Goal: Information Seeking & Learning: Learn about a topic

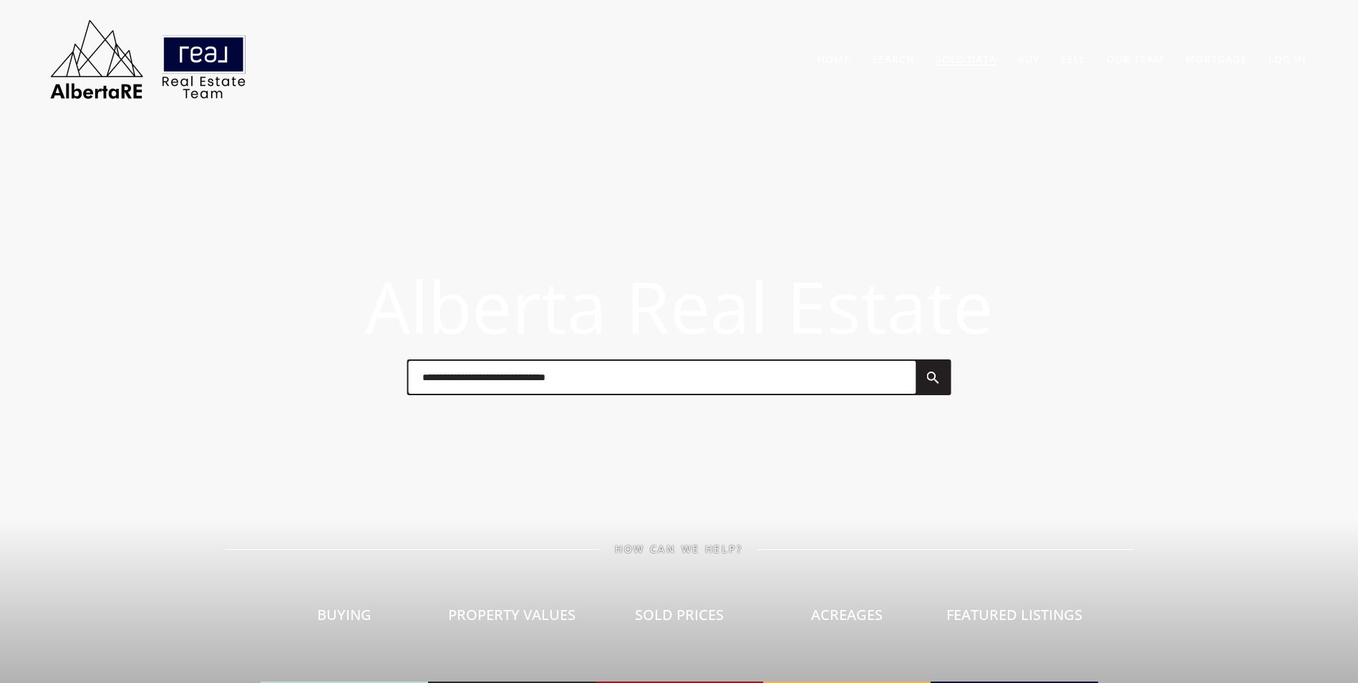
click at [976, 58] on link "Sold Data" at bounding box center [966, 59] width 61 height 14
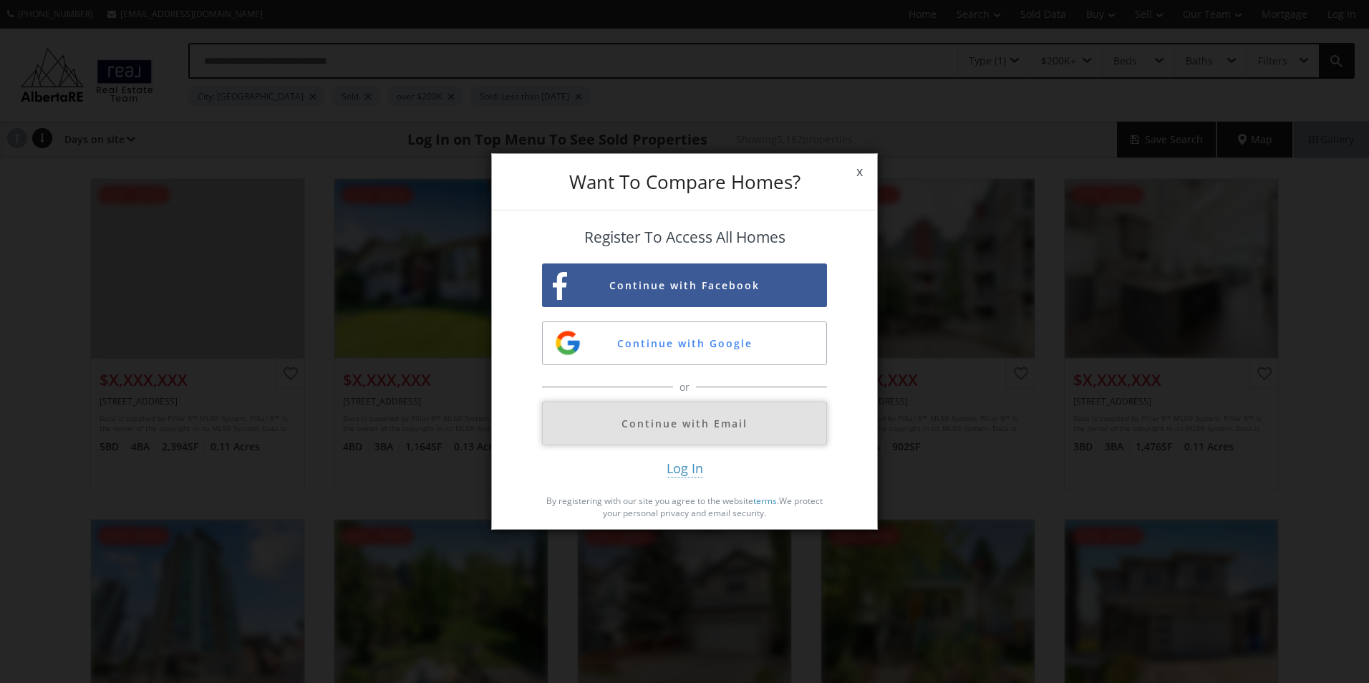
click at [712, 430] on button "Continue with Email" at bounding box center [684, 424] width 285 height 44
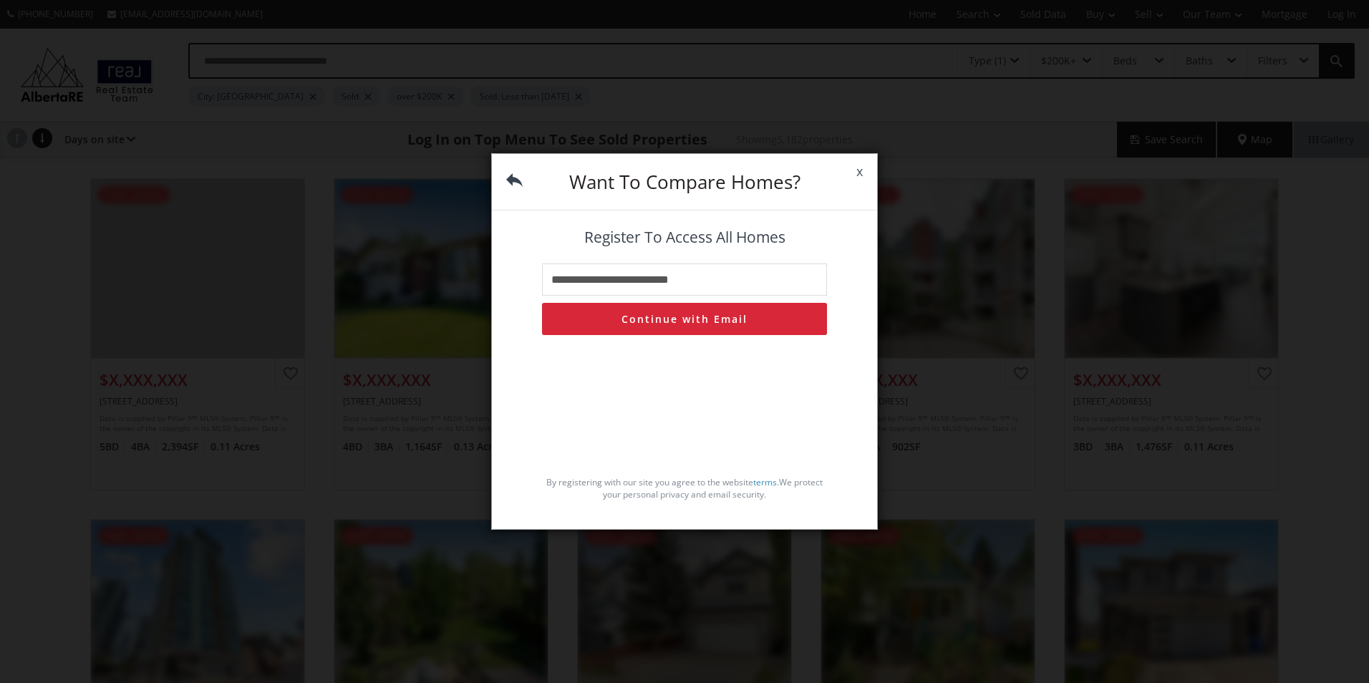
type input "**********"
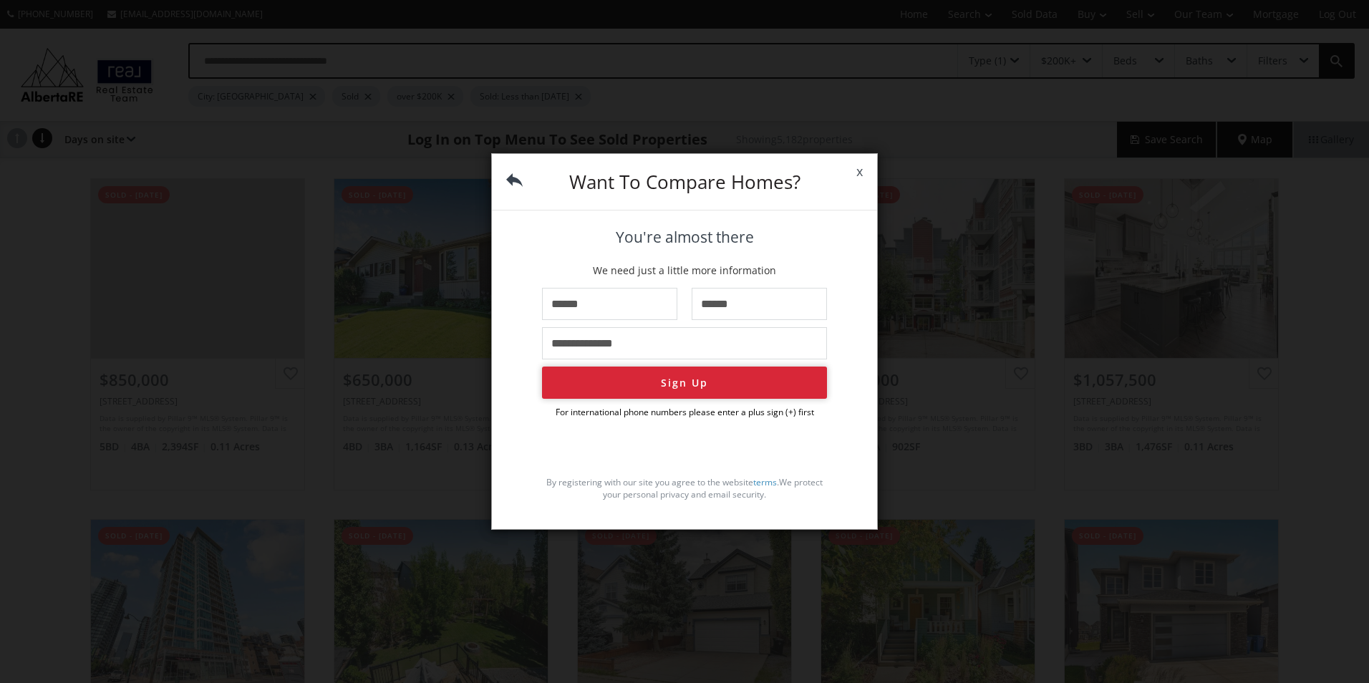
click at [675, 387] on button "Sign Up" at bounding box center [684, 383] width 285 height 32
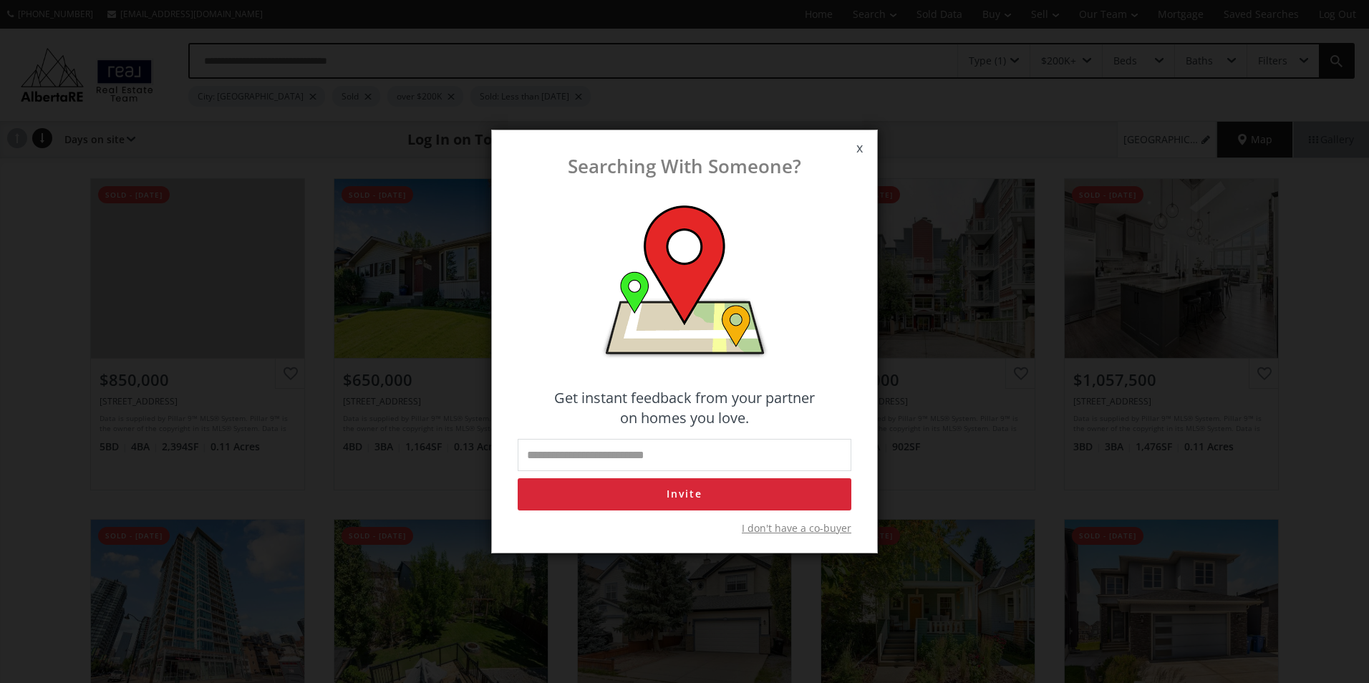
click at [667, 372] on form "Get instant feedback from your partner on homes you love. Invite I don't have a…" at bounding box center [684, 374] width 357 height 337
click at [783, 529] on span "I don't have a co-buyer" at bounding box center [797, 528] width 110 height 14
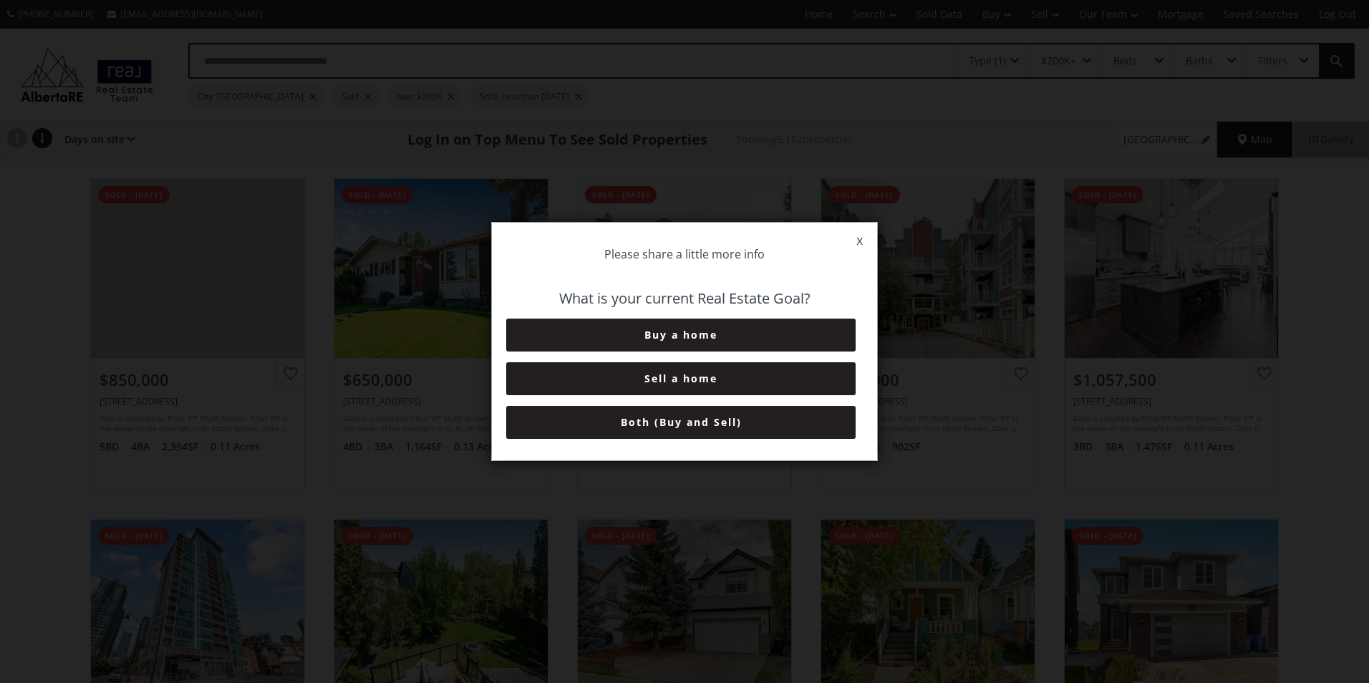
click at [690, 424] on button "Both (Buy and Sell)" at bounding box center [680, 422] width 349 height 33
click at [690, 424] on button "6+ Months" at bounding box center [680, 422] width 349 height 33
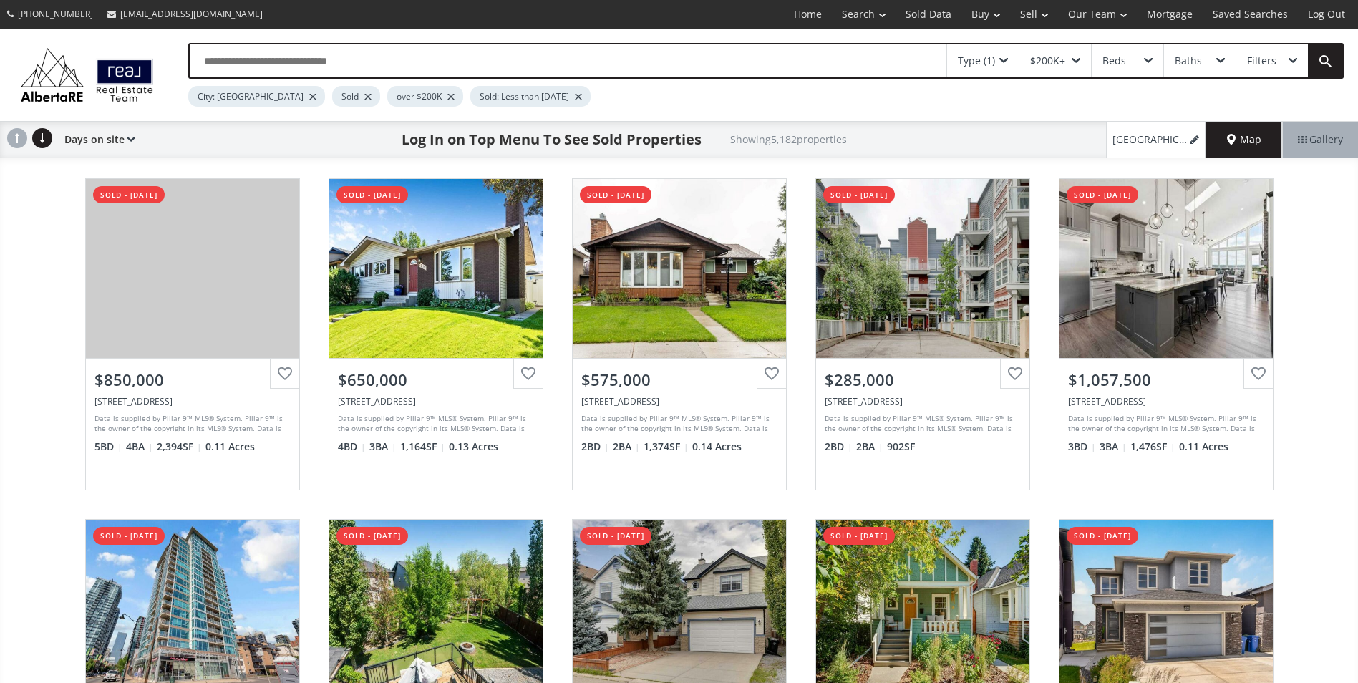
click at [987, 61] on div "Type (1)" at bounding box center [976, 61] width 37 height 10
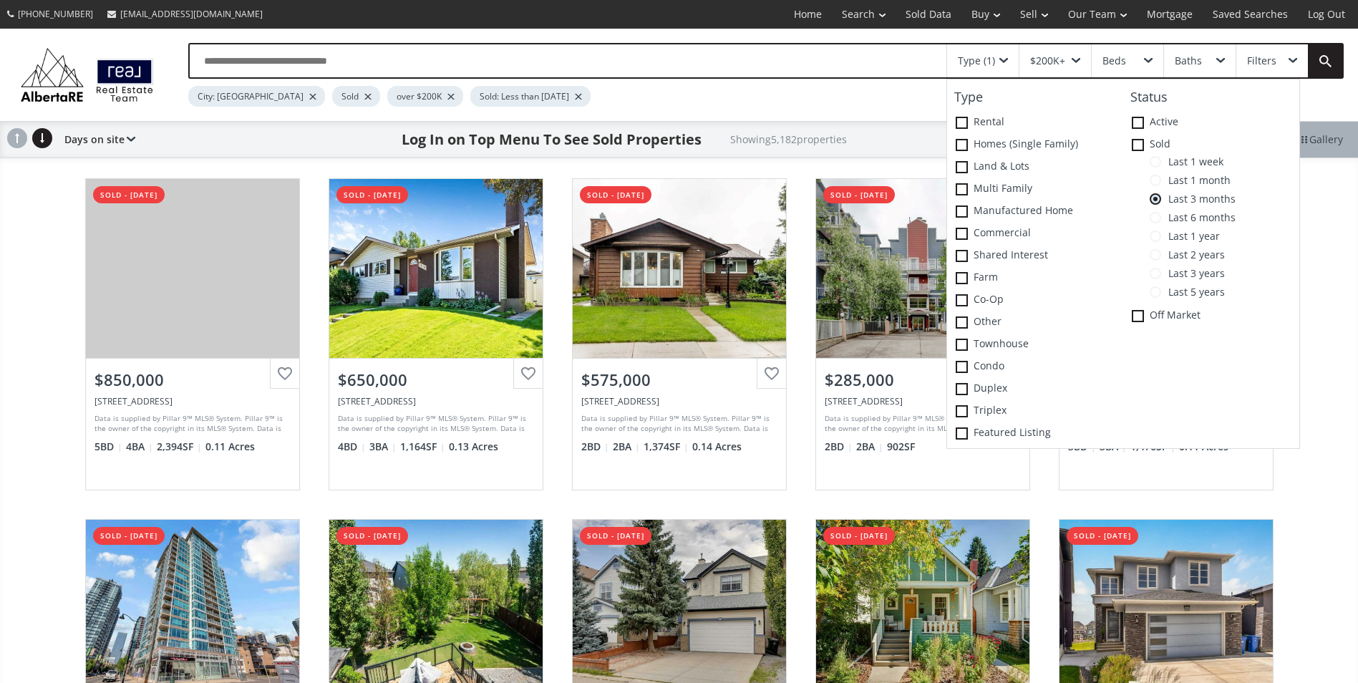
click at [1190, 183] on span "Last 1 month" at bounding box center [1195, 180] width 69 height 11
click at [1342, 279] on div "Valley Ridge Drive NW Calgary AB T3B 5V3 sold - 08/20/2025 View Photos & Detail…" at bounding box center [679, 505] width 1358 height 682
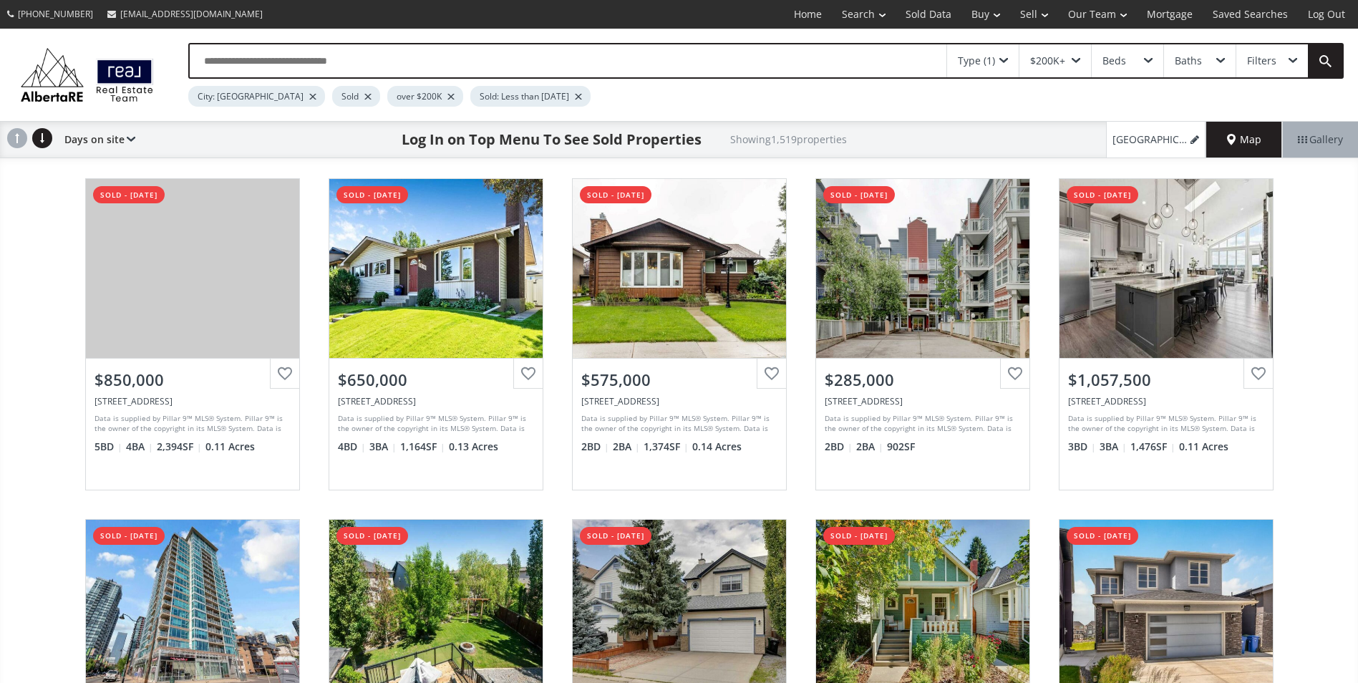
click at [1237, 145] on span "Map" at bounding box center [1244, 139] width 34 height 14
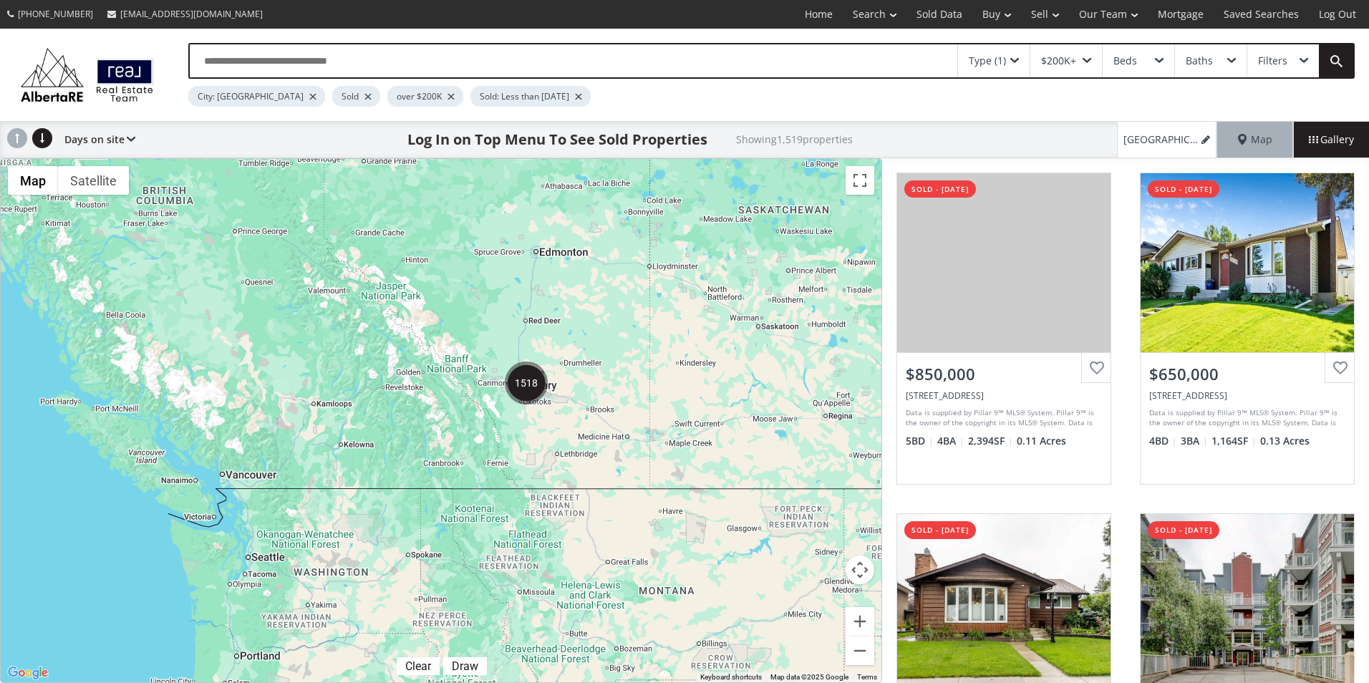
drag, startPoint x: 282, startPoint y: 445, endPoint x: 748, endPoint y: 321, distance: 481.6
click at [748, 321] on div at bounding box center [441, 420] width 881 height 523
click at [523, 385] on img "1517" at bounding box center [526, 383] width 43 height 43
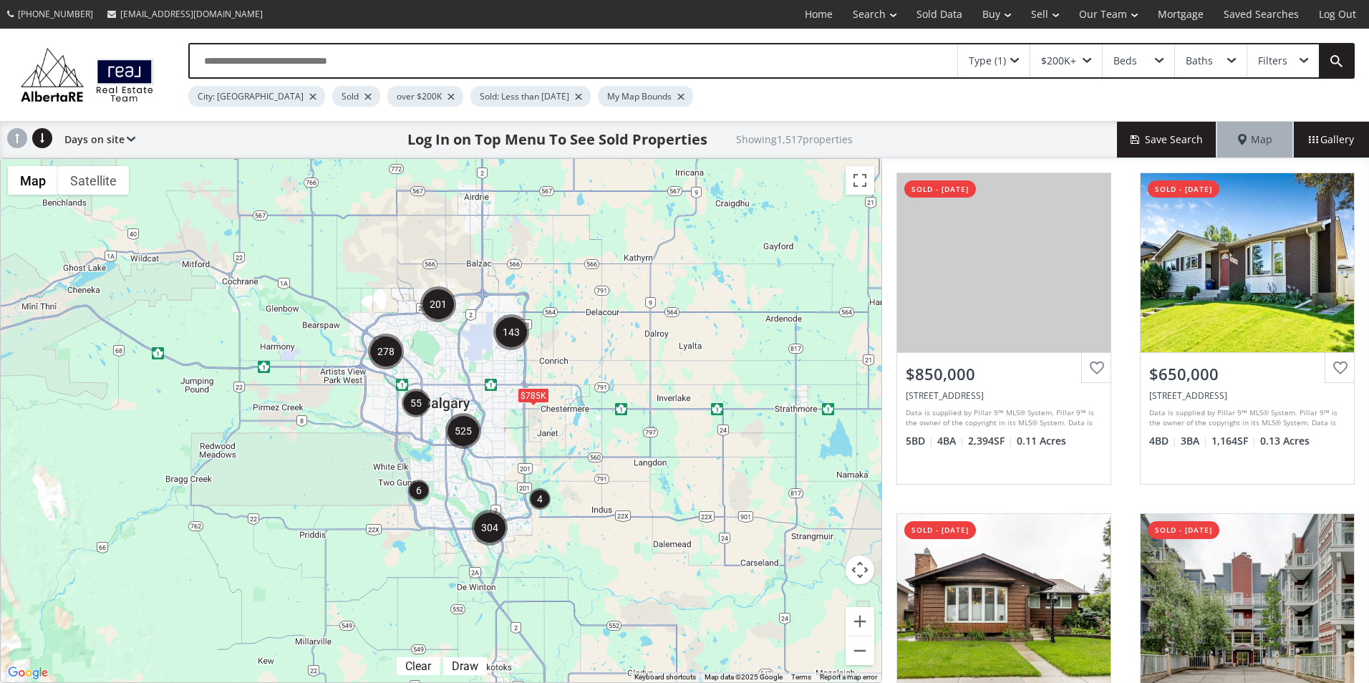
click at [388, 356] on img "278" at bounding box center [386, 352] width 36 height 36
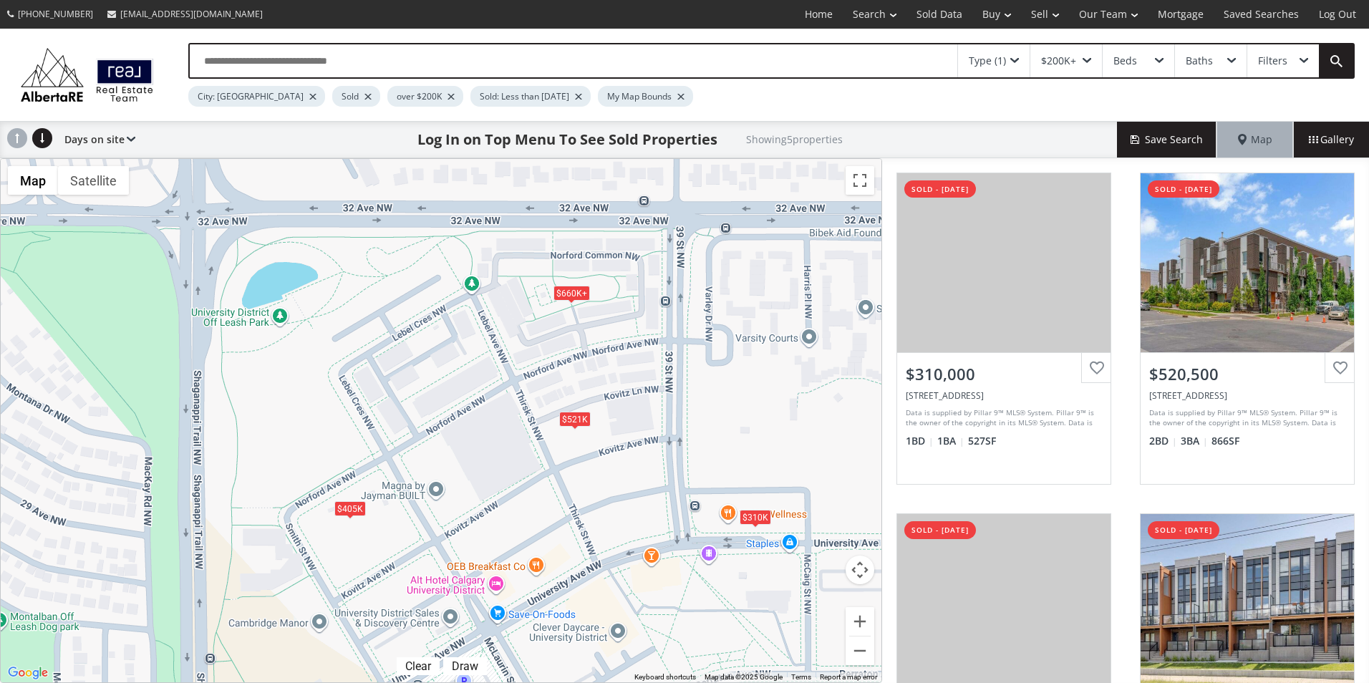
click at [579, 295] on div "$660K+" at bounding box center [571, 293] width 37 height 15
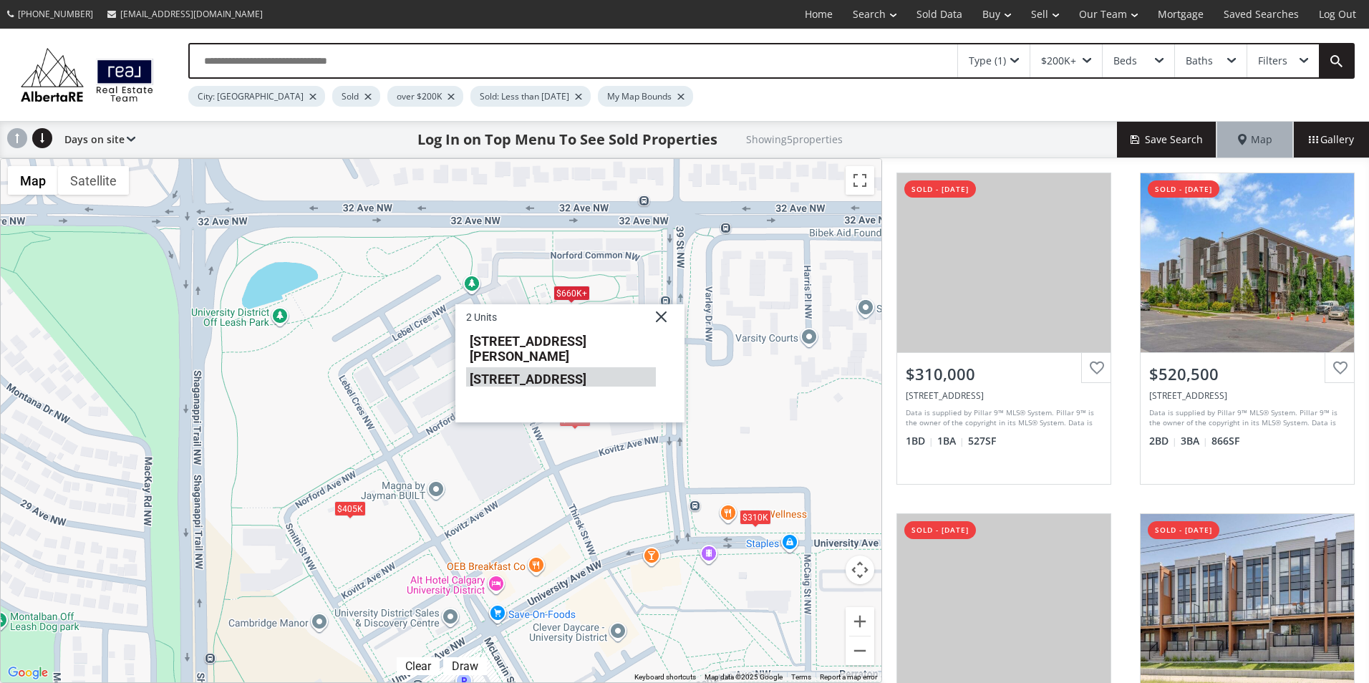
click at [569, 368] on li "4075 32 Avenue NW" at bounding box center [561, 377] width 190 height 19
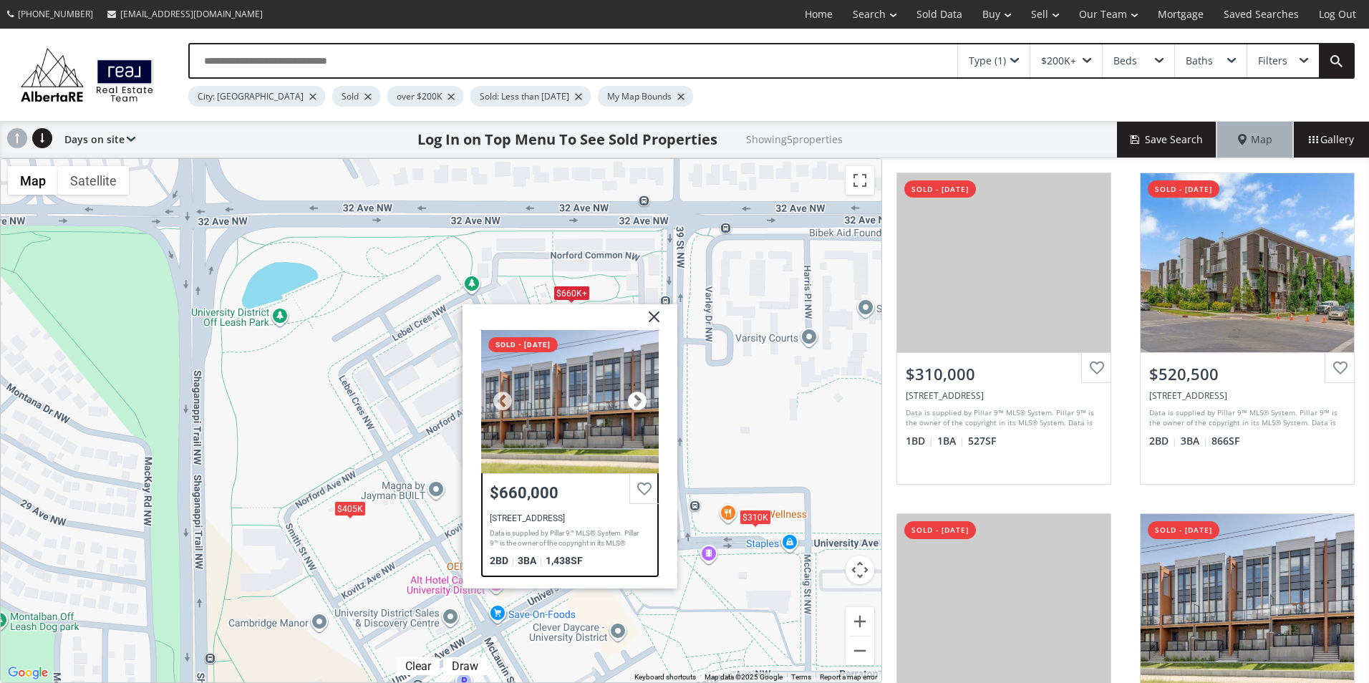
click at [639, 404] on div at bounding box center [637, 401] width 21 height 21
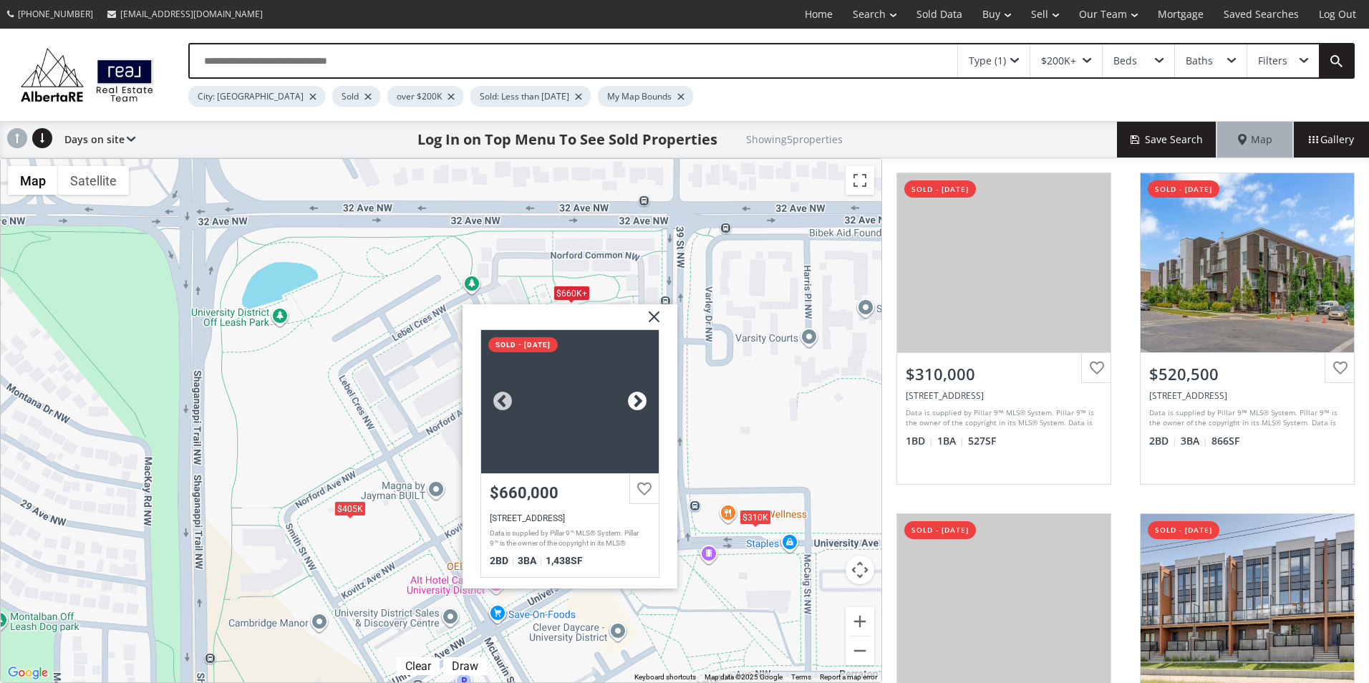
click at [639, 404] on div at bounding box center [637, 401] width 21 height 21
click at [652, 316] on img at bounding box center [649, 322] width 36 height 36
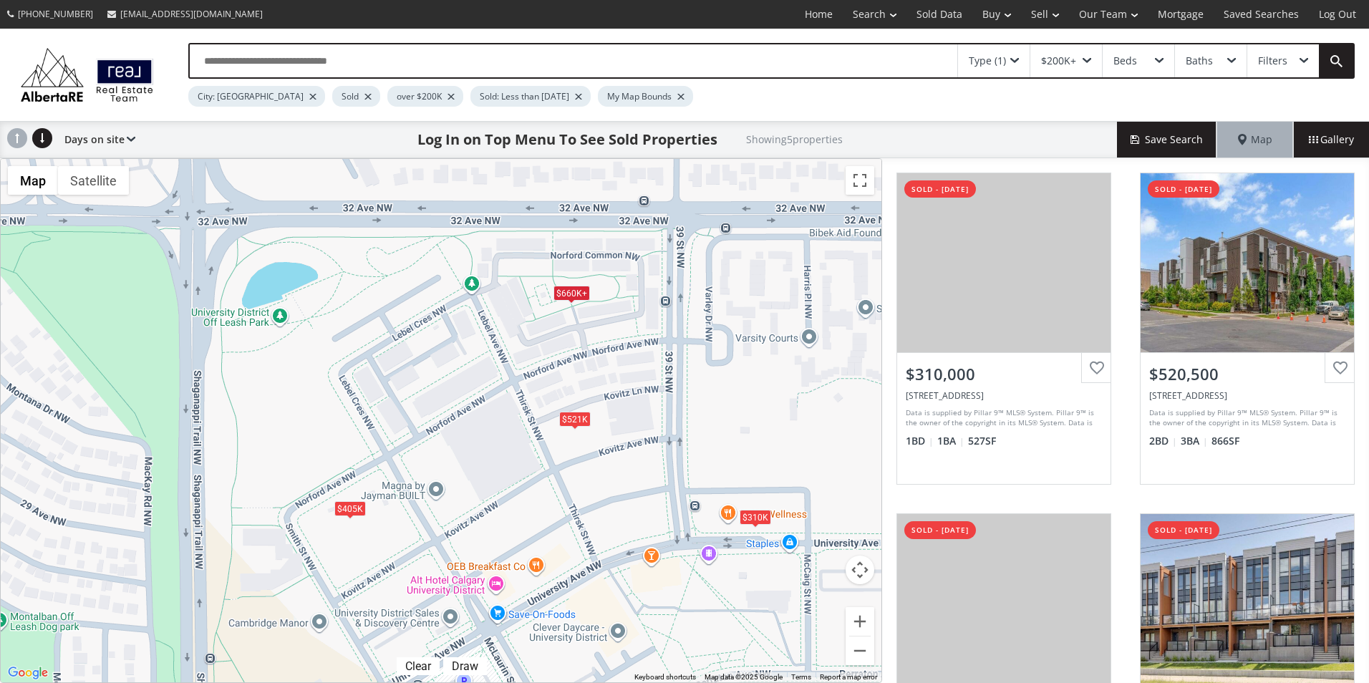
click at [579, 291] on div "$660K+" at bounding box center [571, 293] width 37 height 15
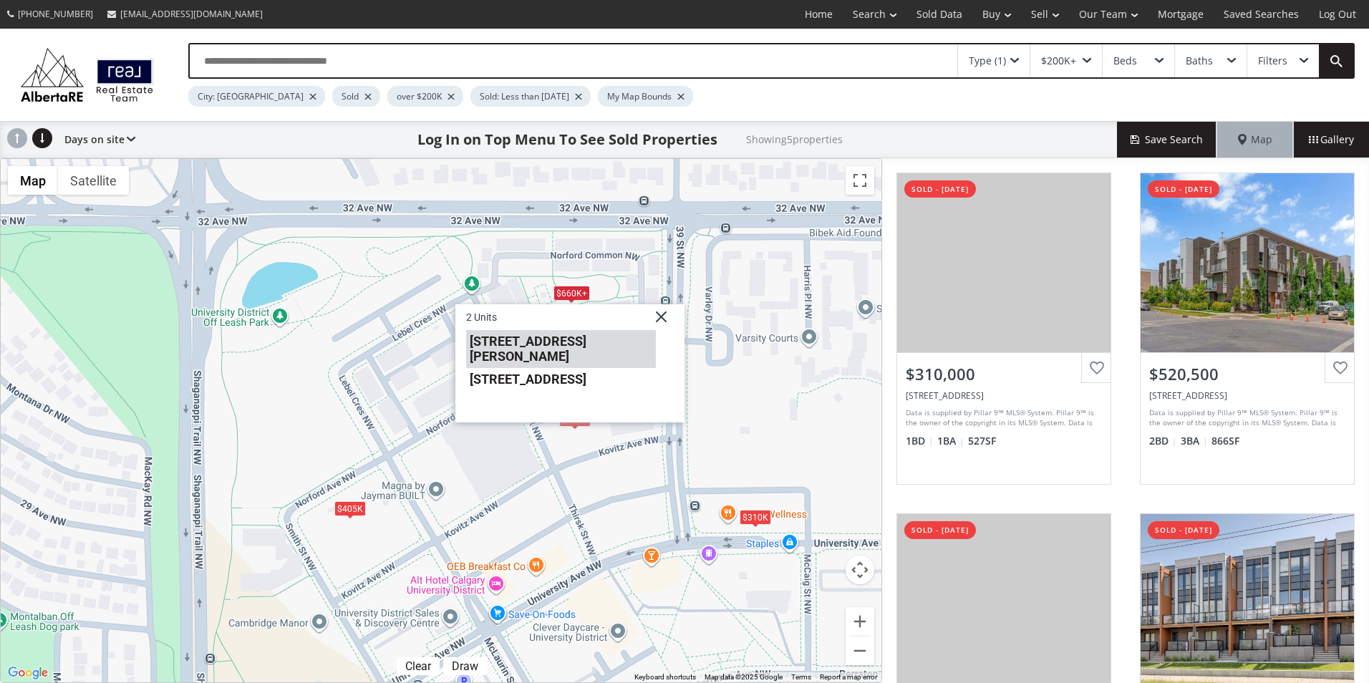
click at [561, 344] on li "120 Norford Common NW" at bounding box center [561, 349] width 190 height 38
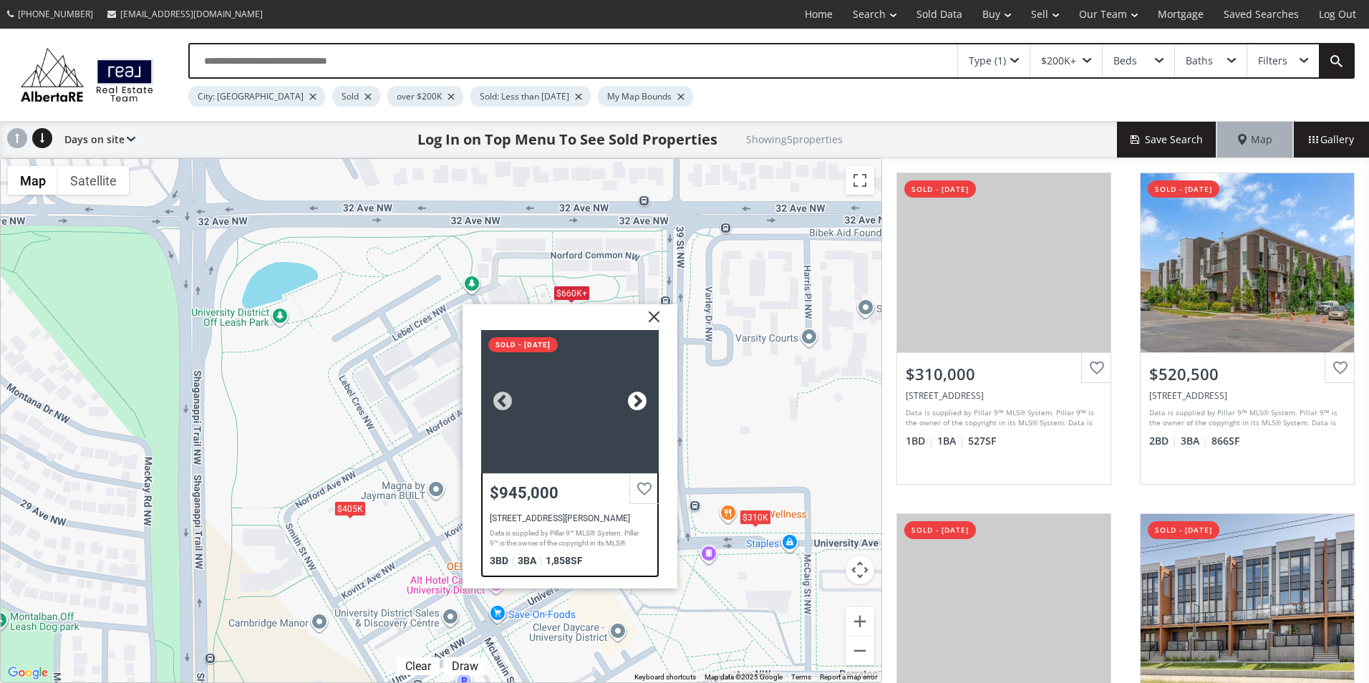
click at [644, 403] on div at bounding box center [637, 401] width 21 height 21
click at [640, 399] on div at bounding box center [637, 401] width 21 height 21
click at [502, 397] on div at bounding box center [502, 401] width 21 height 21
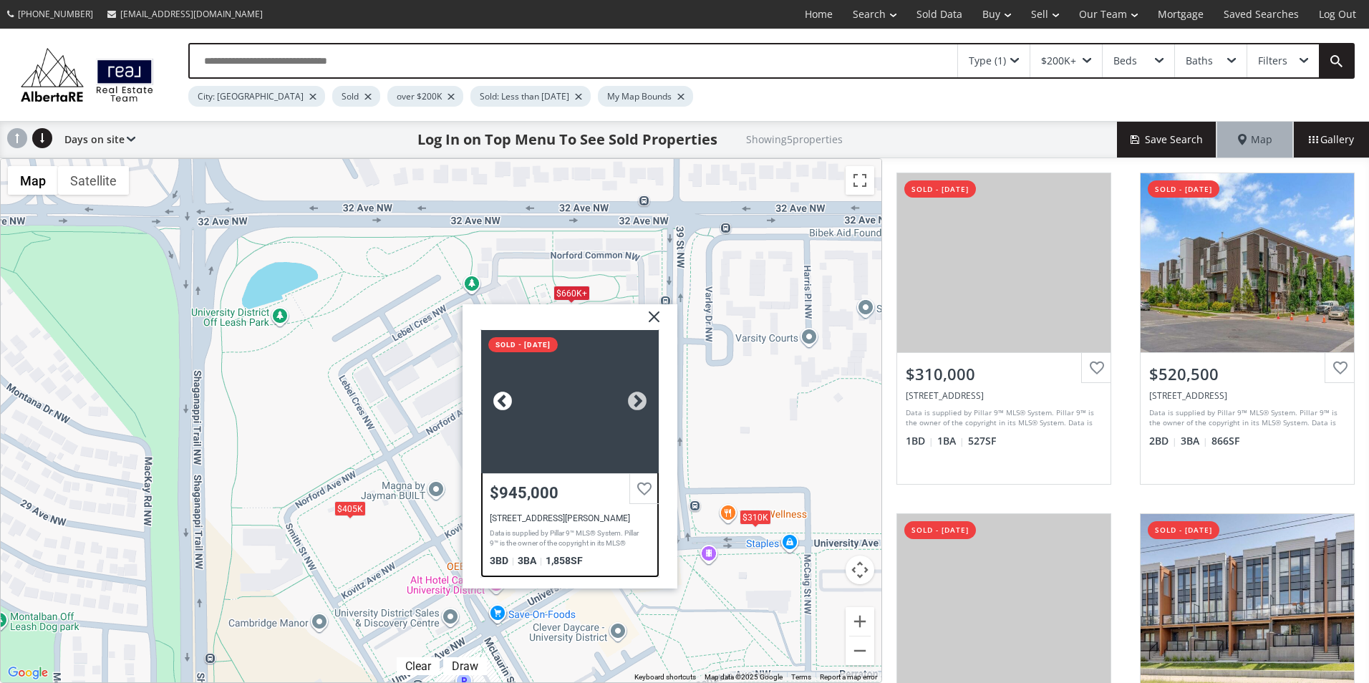
click at [502, 397] on div at bounding box center [502, 401] width 21 height 21
click at [653, 313] on img at bounding box center [649, 322] width 36 height 36
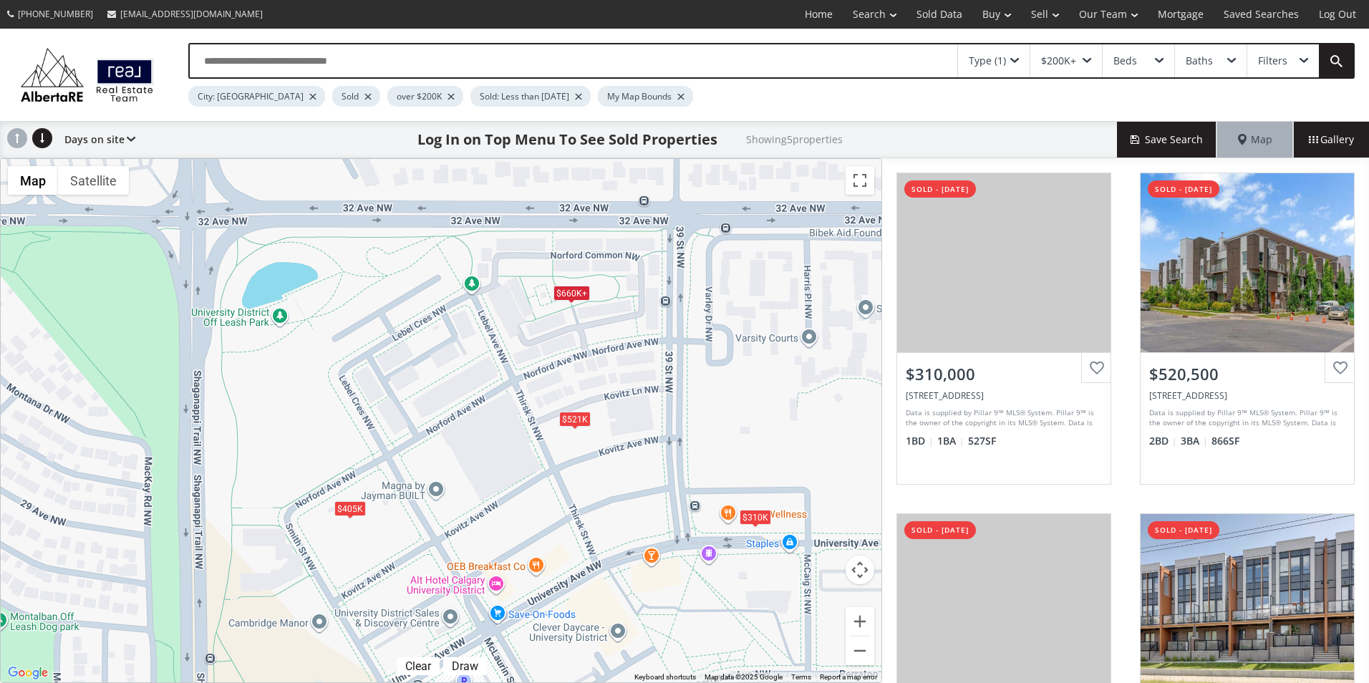
click at [577, 417] on div "$521K" at bounding box center [575, 418] width 32 height 15
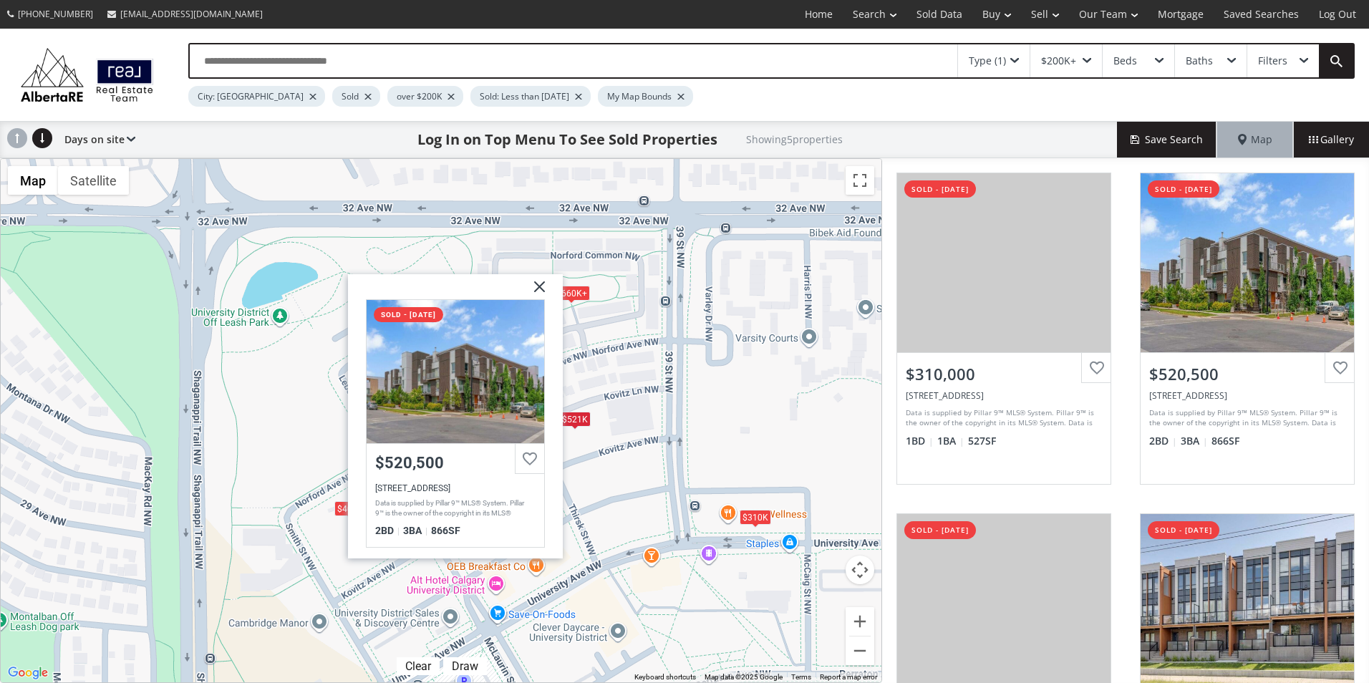
drag, startPoint x: 536, startPoint y: 286, endPoint x: 502, endPoint y: 324, distance: 51.3
click at [536, 285] on img at bounding box center [534, 292] width 36 height 36
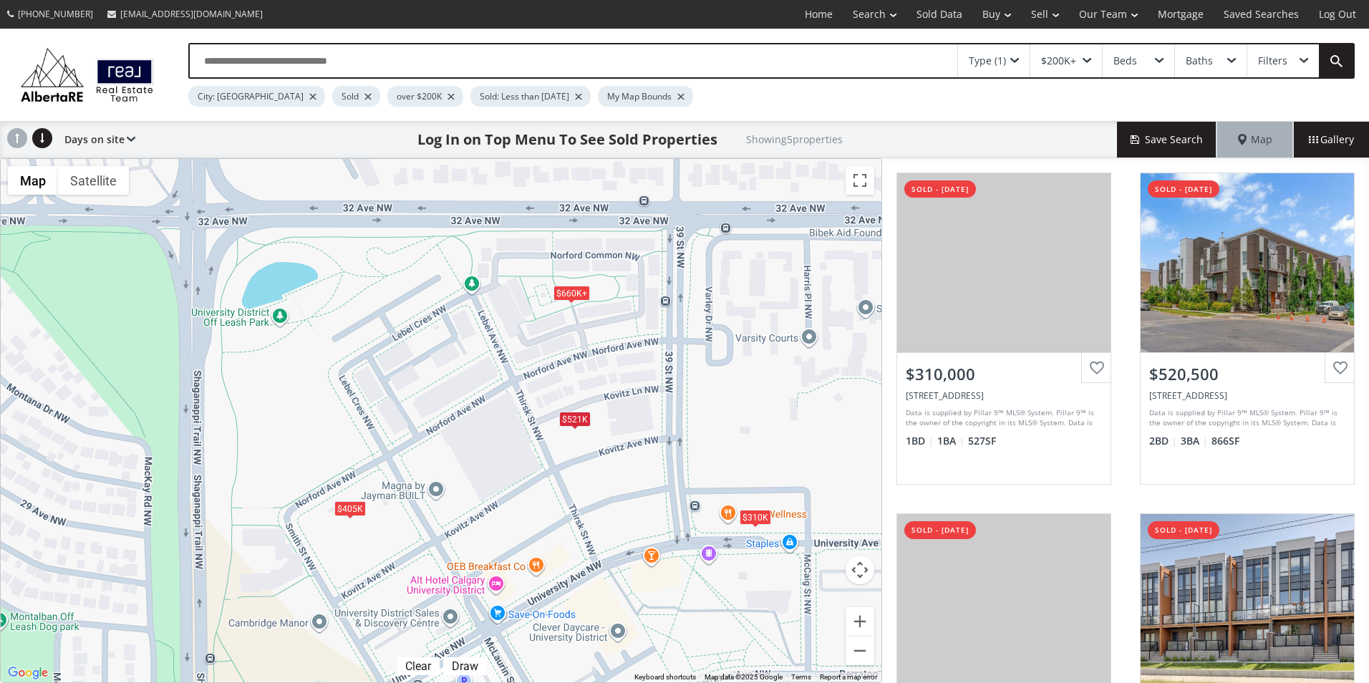
click at [343, 503] on div "$405K" at bounding box center [350, 508] width 32 height 15
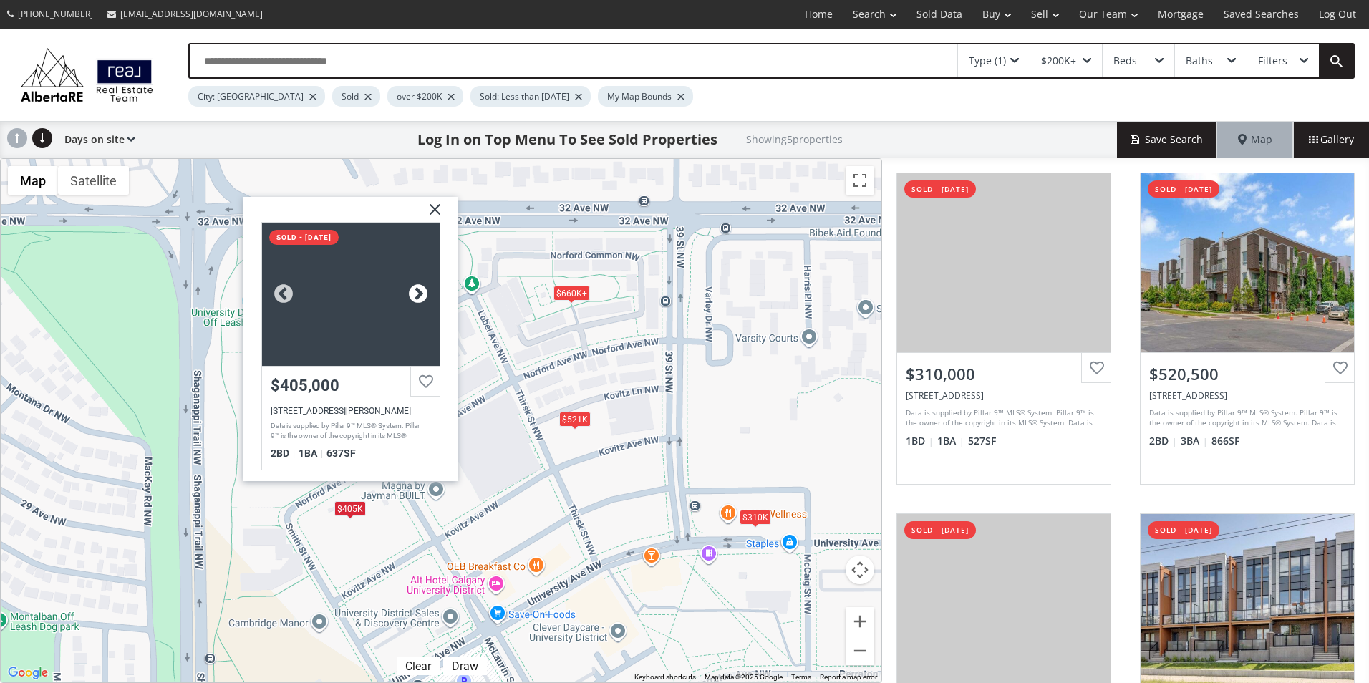
click at [415, 294] on div at bounding box center [417, 294] width 21 height 21
click at [377, 321] on div at bounding box center [351, 294] width 178 height 143
click at [503, 427] on div "To navigate, press the arrow keys. $310K $521K $660K+ $660K+ $405K Norford Aven…" at bounding box center [441, 420] width 881 height 523
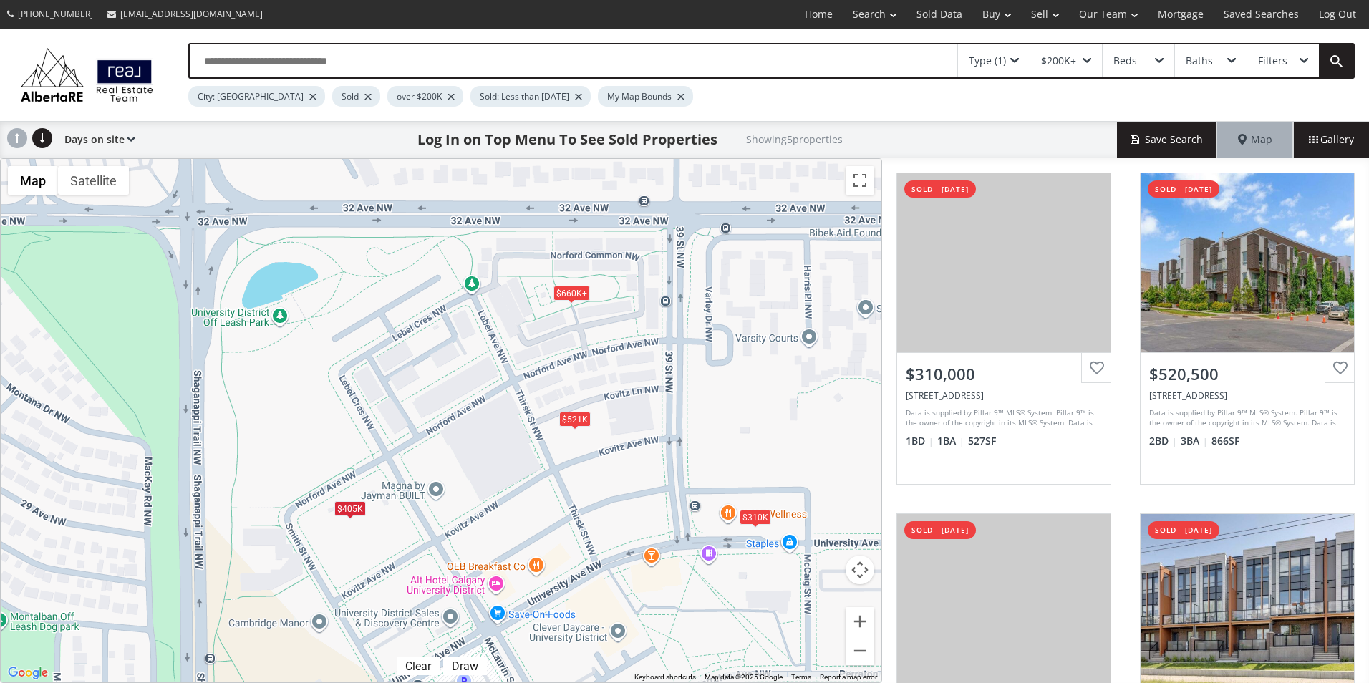
click at [752, 520] on div "$310K" at bounding box center [756, 517] width 32 height 15
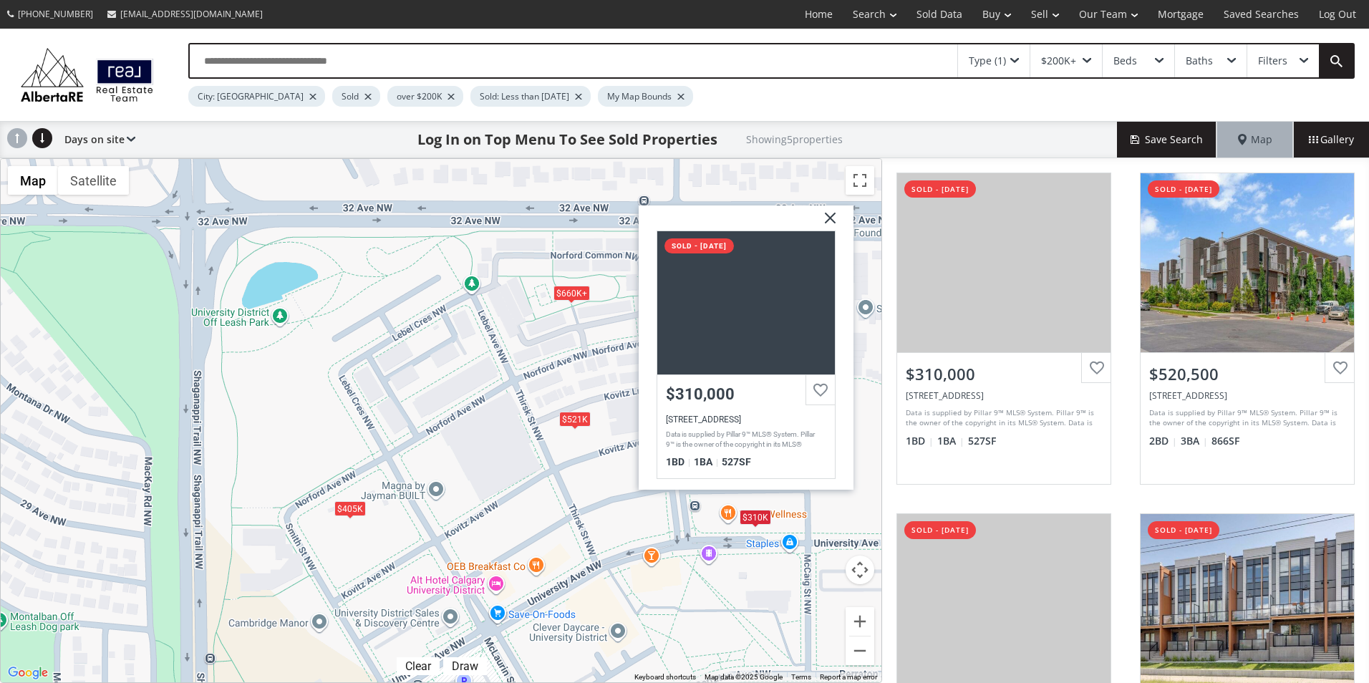
click at [750, 439] on div "Data is supplied by Pillar 9™ MLS® System. Pillar 9™ is the owner of the copyri…" at bounding box center [744, 440] width 157 height 21
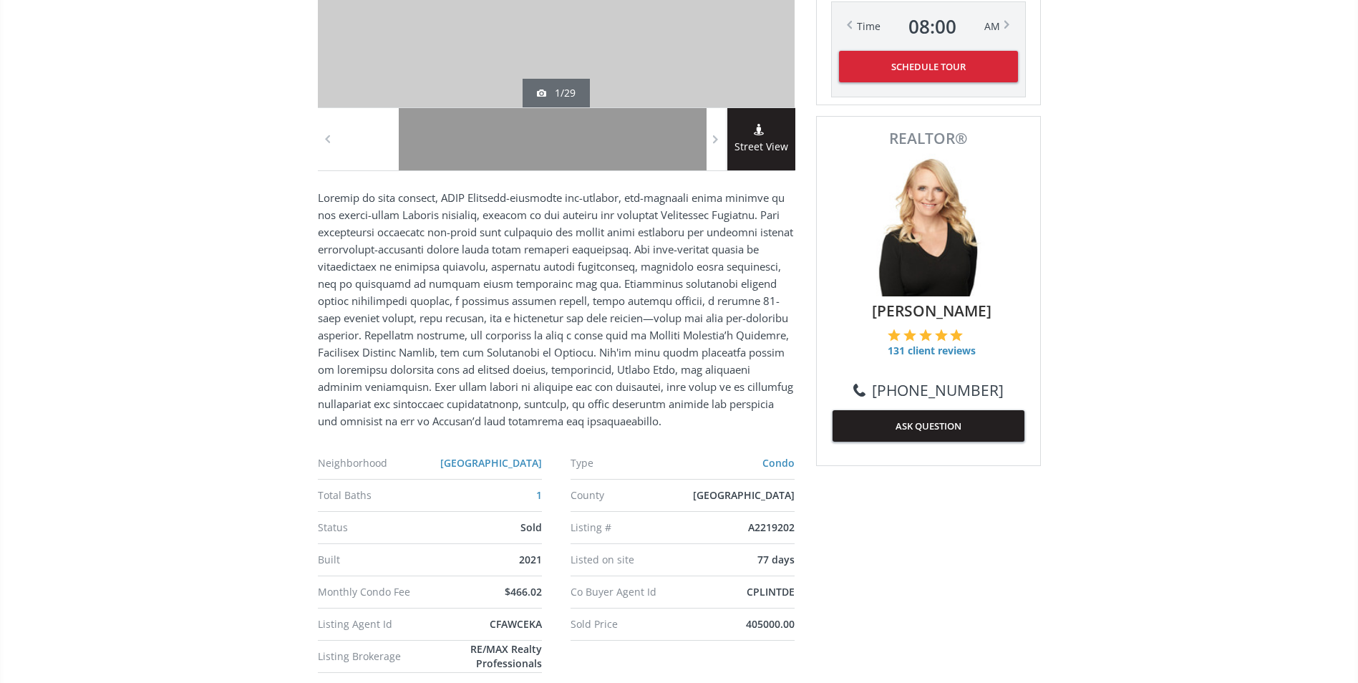
scroll to position [215, 0]
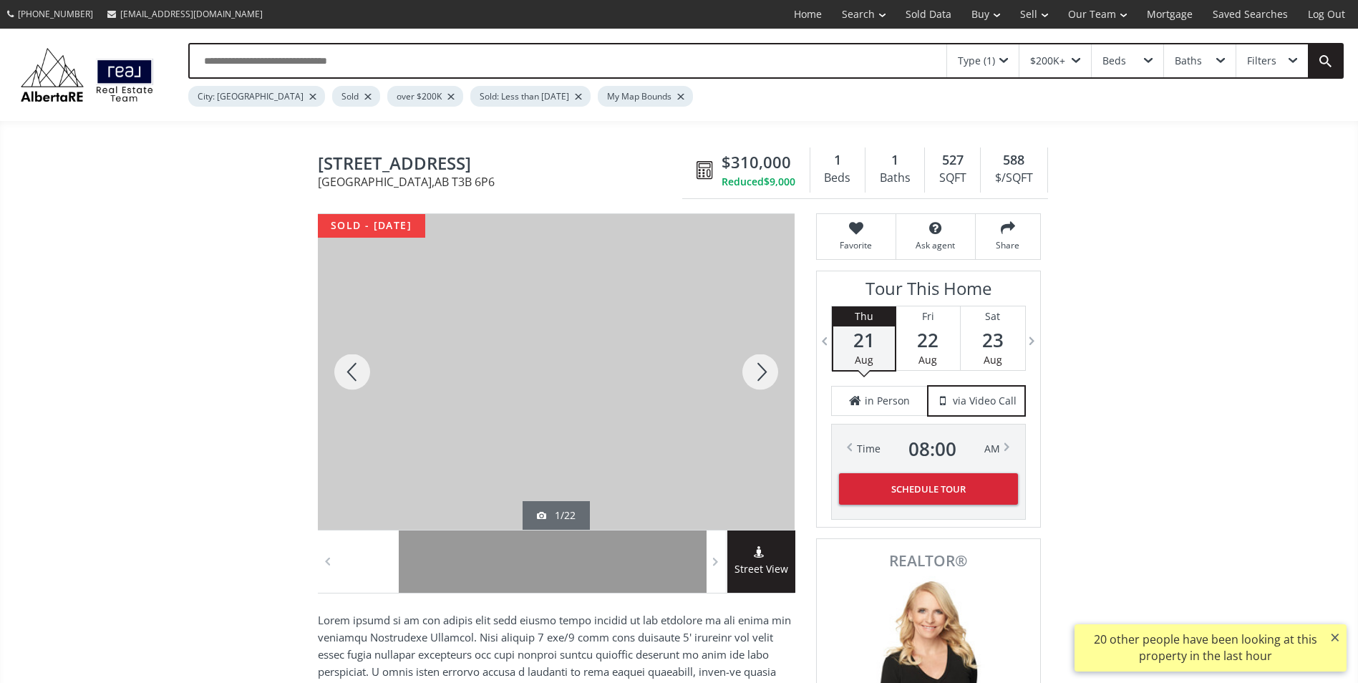
click at [772, 365] on div at bounding box center [760, 372] width 69 height 316
click at [771, 366] on div at bounding box center [760, 372] width 69 height 316
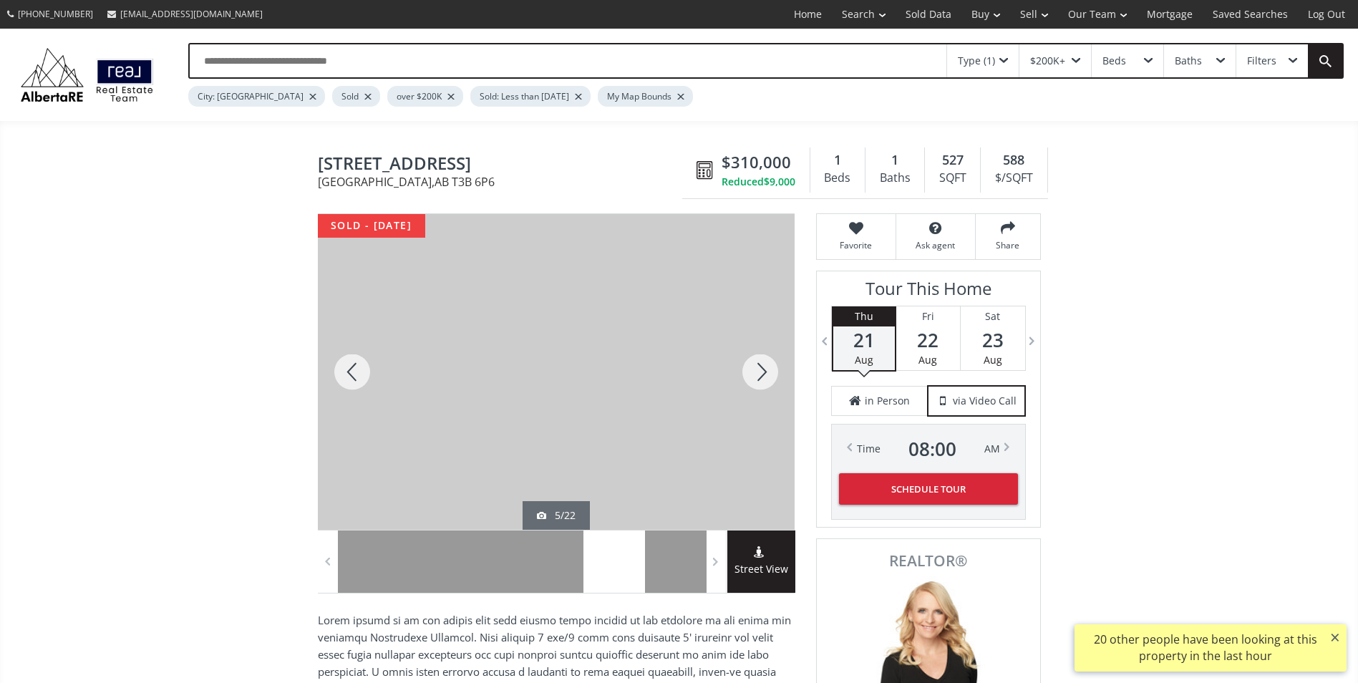
click at [771, 366] on div at bounding box center [760, 372] width 69 height 316
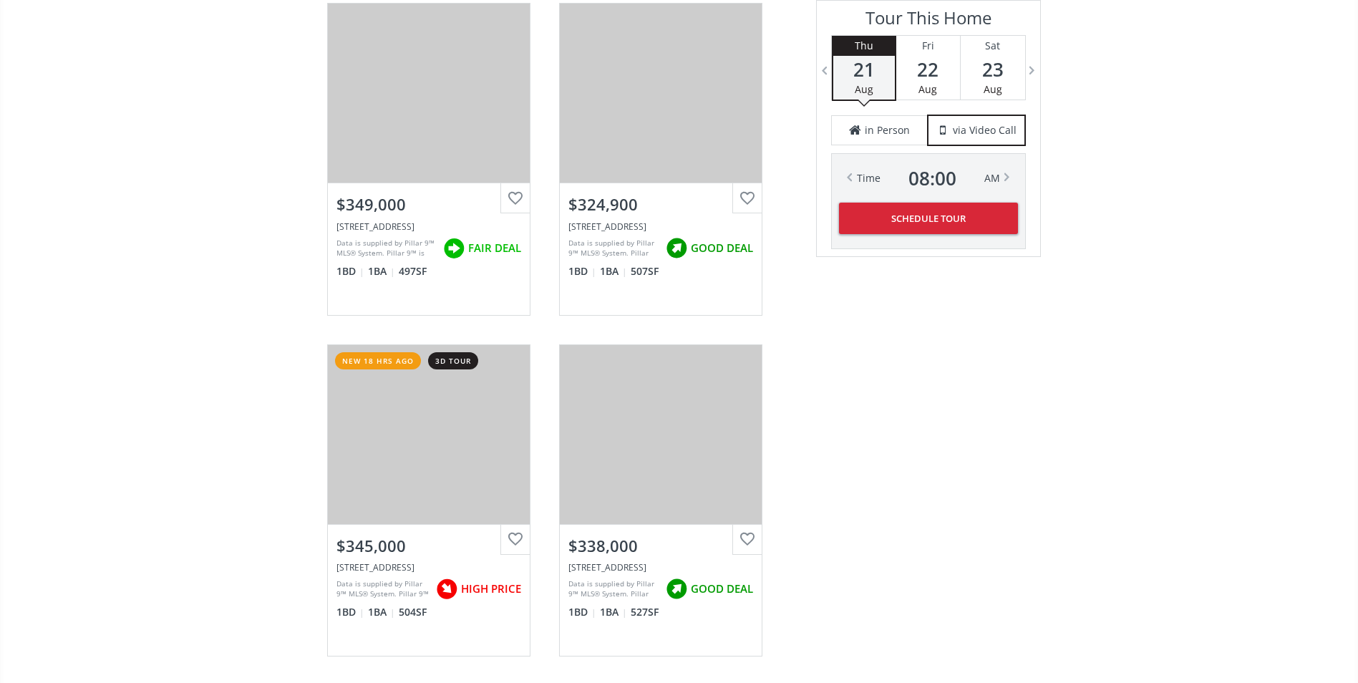
scroll to position [2291, 0]
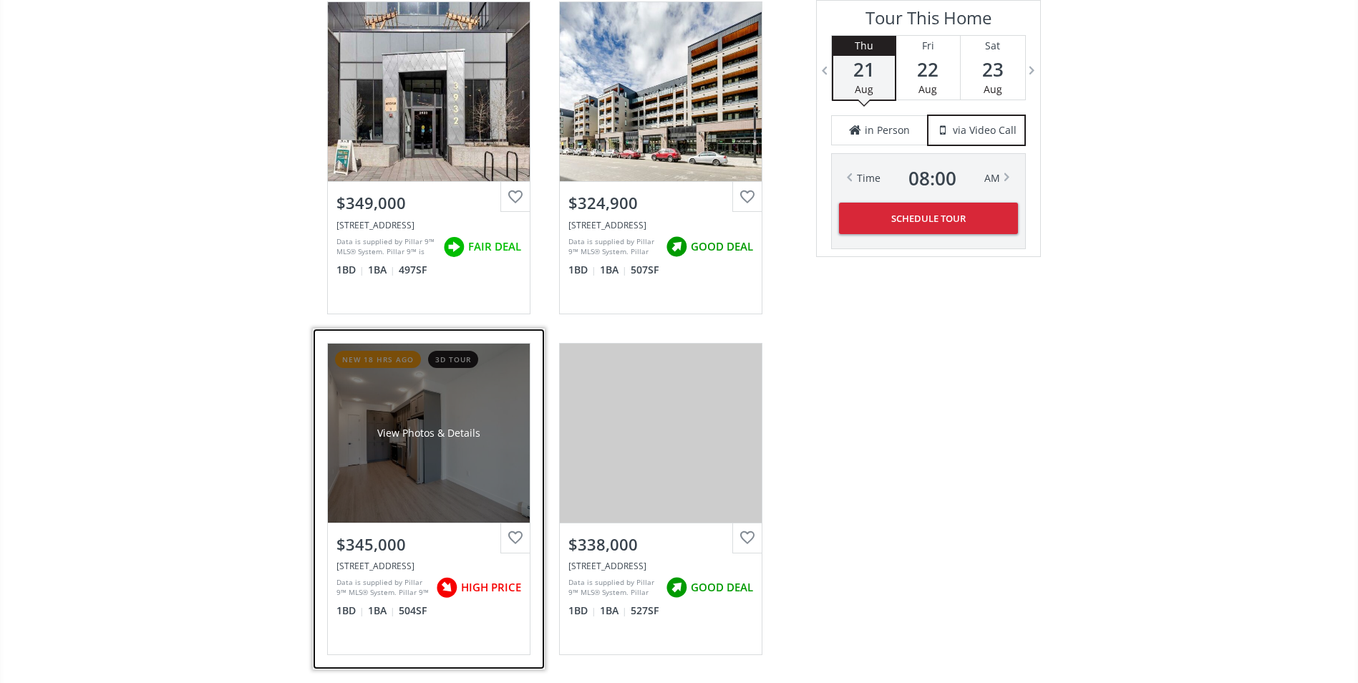
click at [425, 498] on div "View Photos & Details" at bounding box center [429, 433] width 202 height 179
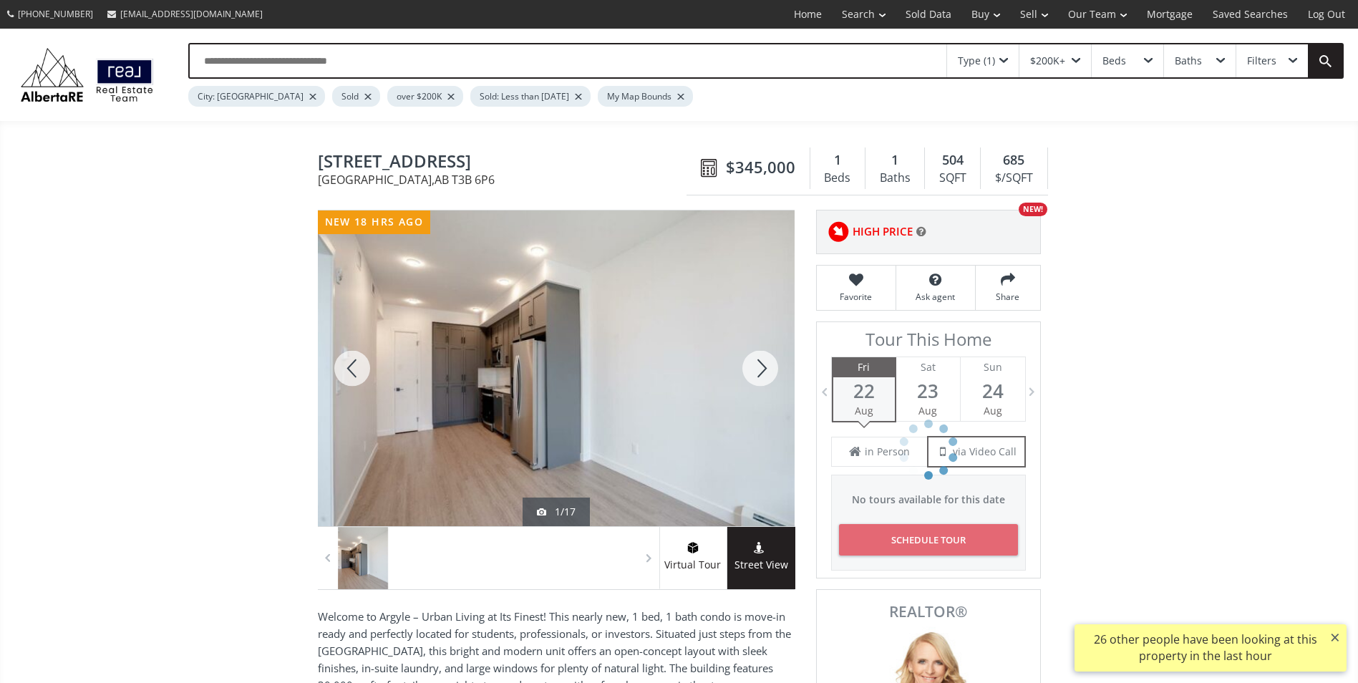
click at [762, 364] on div at bounding box center [760, 369] width 69 height 316
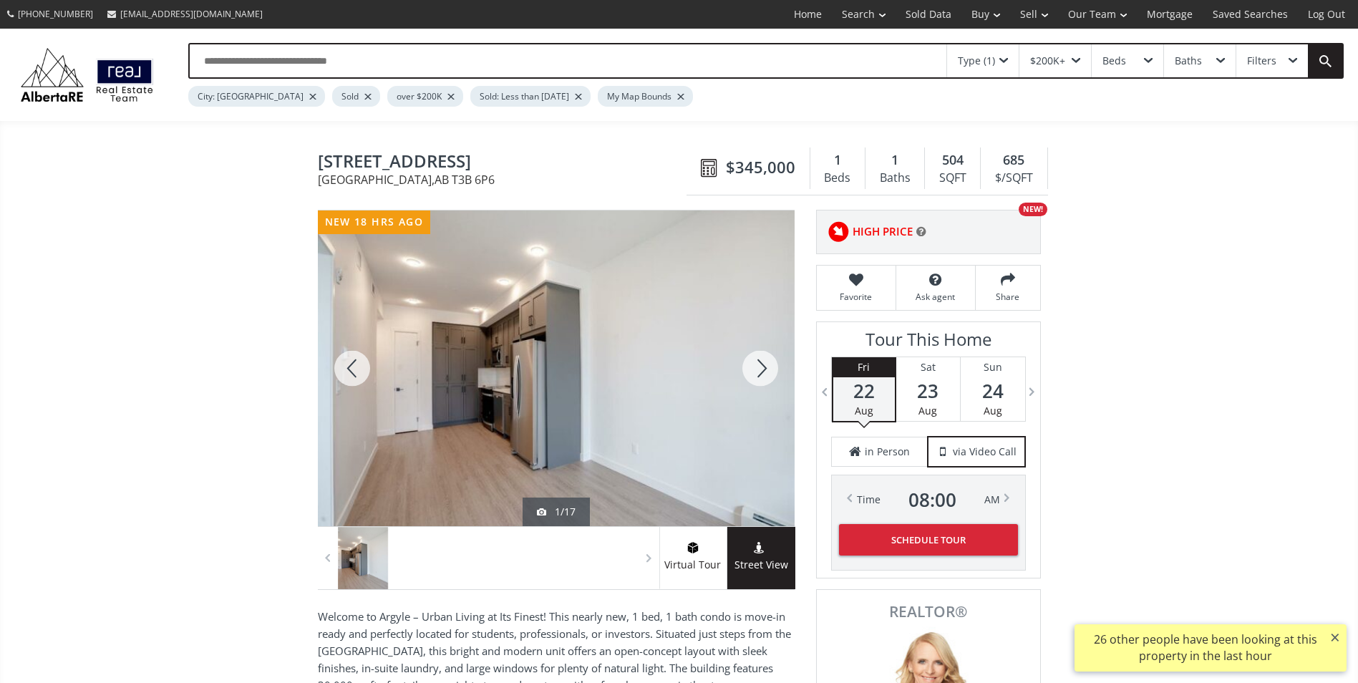
click at [762, 364] on div at bounding box center [760, 369] width 69 height 316
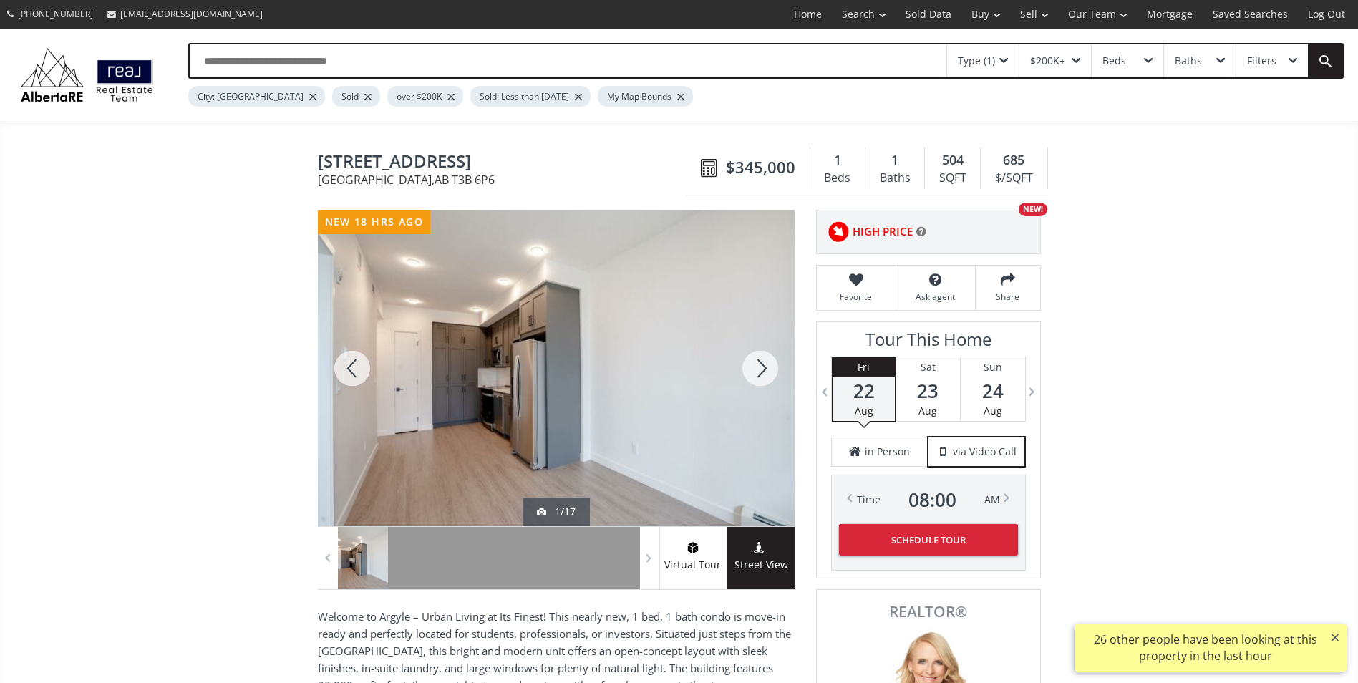
click at [762, 364] on div at bounding box center [760, 369] width 69 height 316
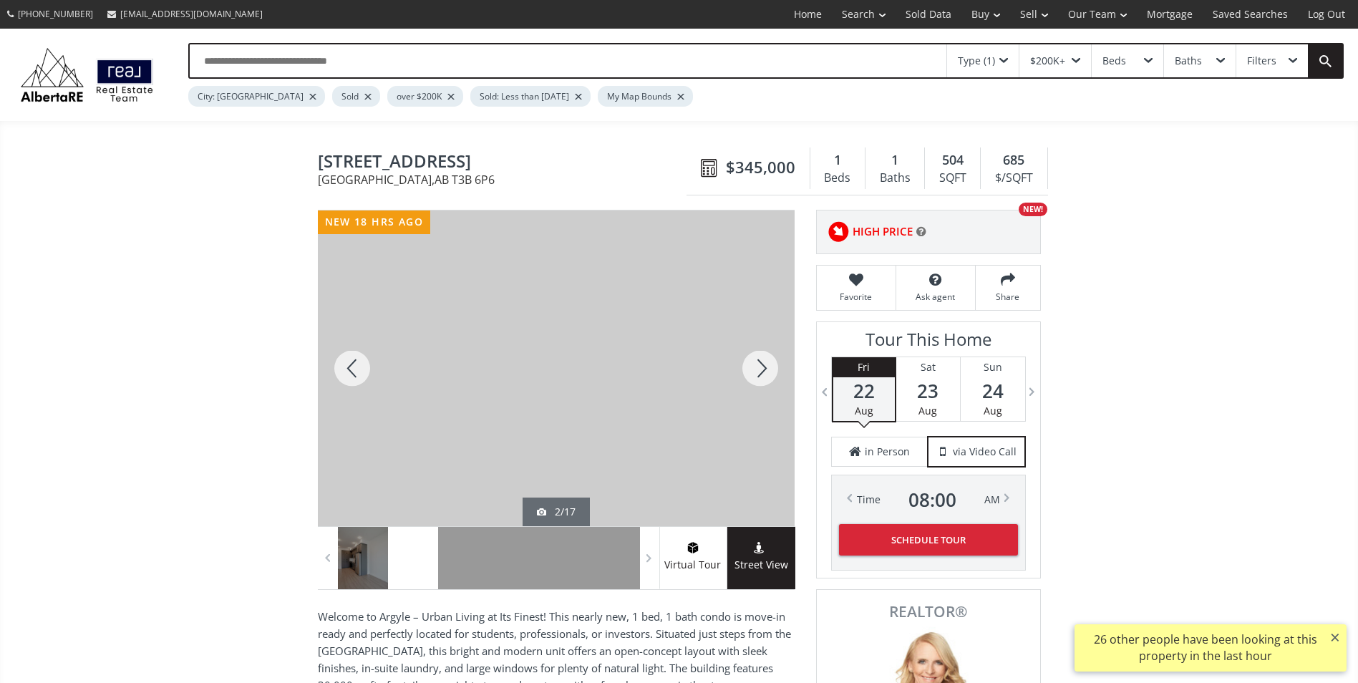
click at [762, 364] on div at bounding box center [760, 369] width 69 height 316
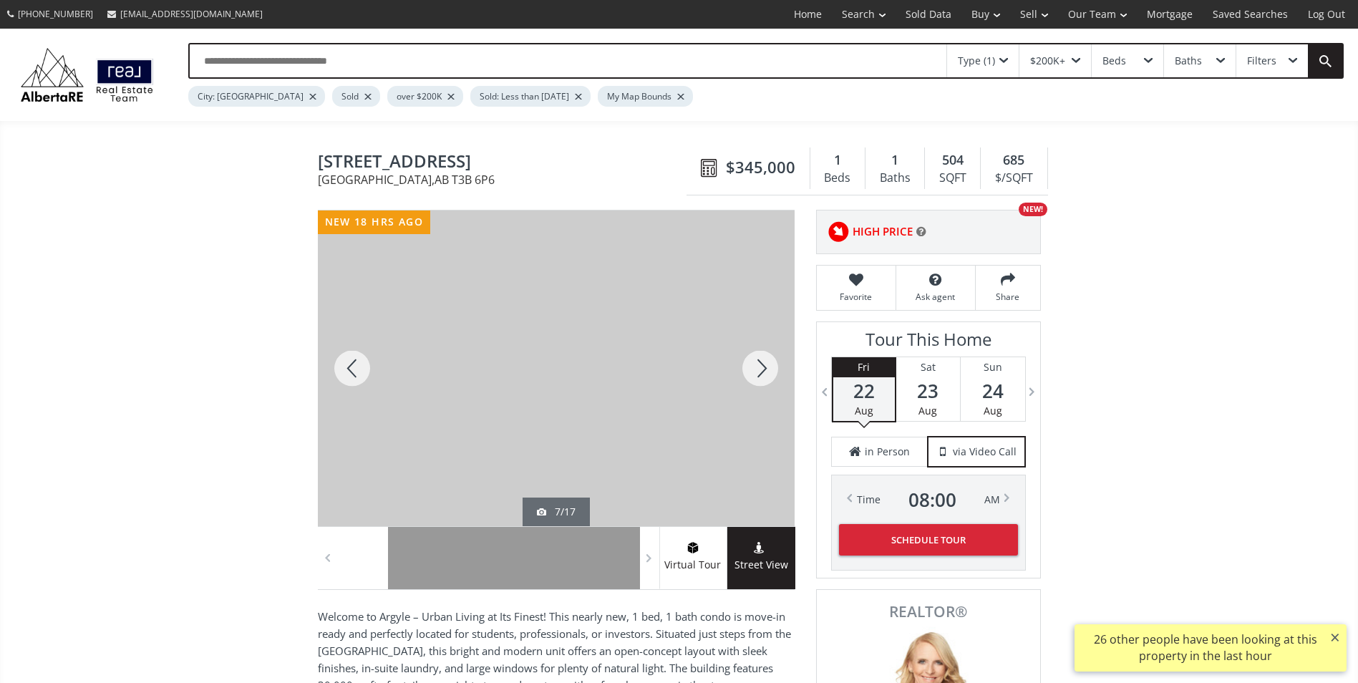
click at [762, 364] on div at bounding box center [760, 369] width 69 height 316
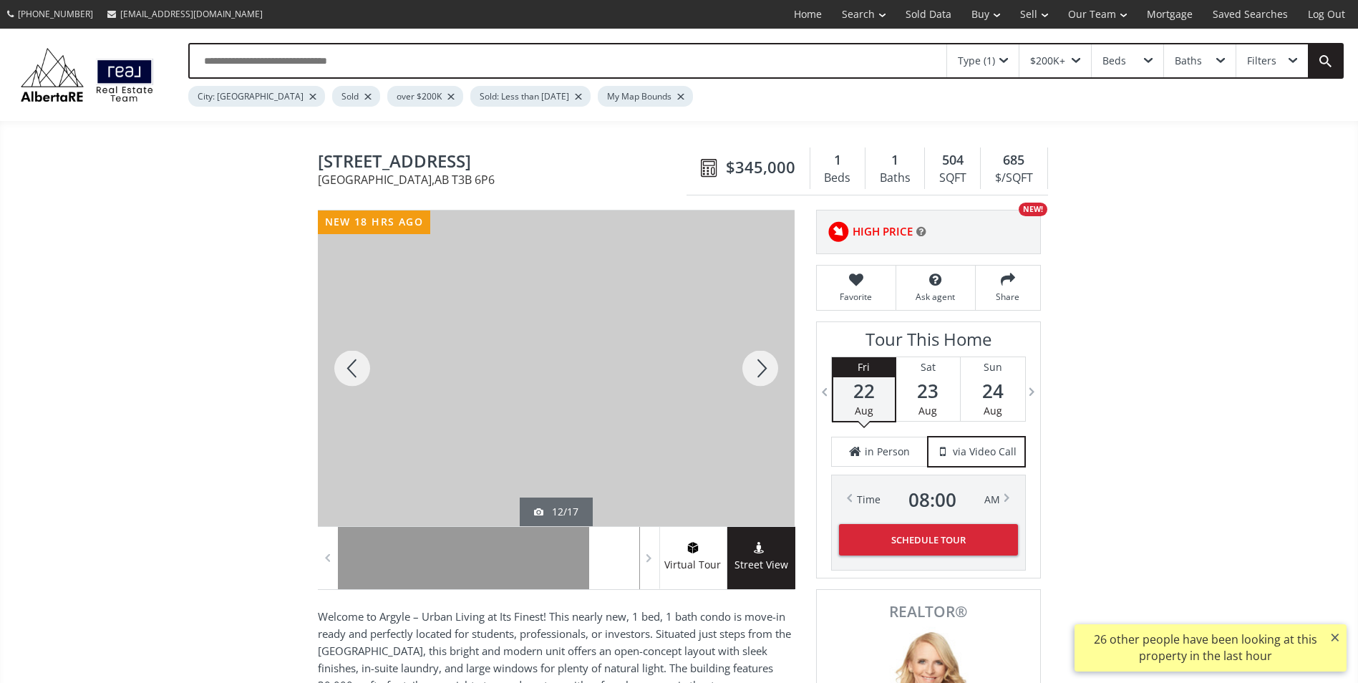
click at [762, 364] on div at bounding box center [760, 369] width 69 height 316
